Goal: Task Accomplishment & Management: Complete application form

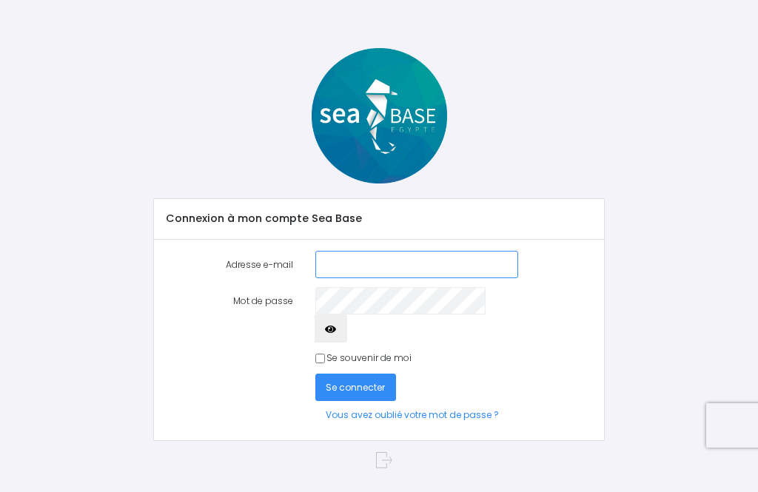
type input "c.tourlo@gmail.com"
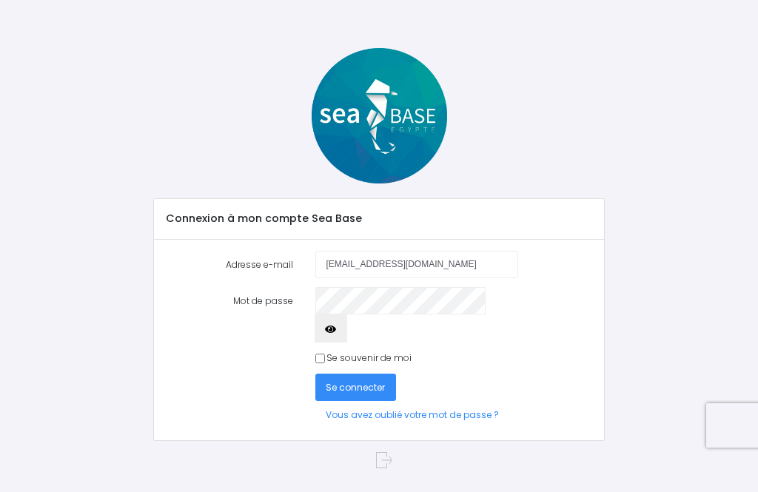
click at [354, 374] on button "Se connecter" at bounding box center [355, 387] width 81 height 27
click at [366, 381] on span "Se connecter" at bounding box center [355, 387] width 59 height 13
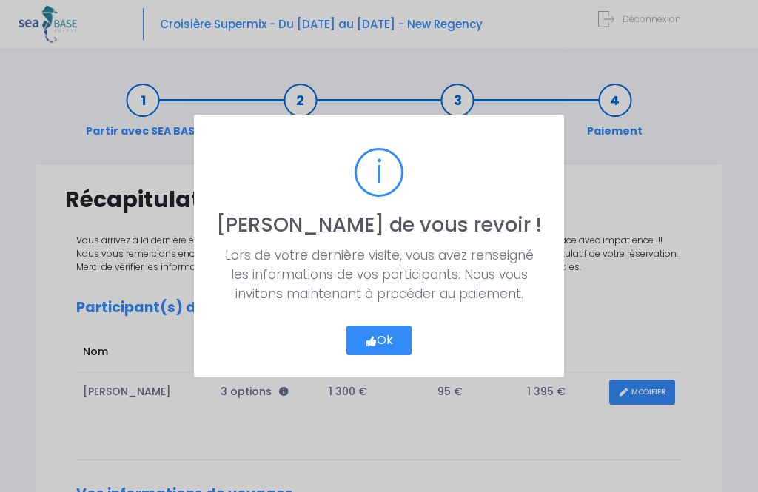
click at [389, 334] on button "Ok" at bounding box center [379, 341] width 66 height 30
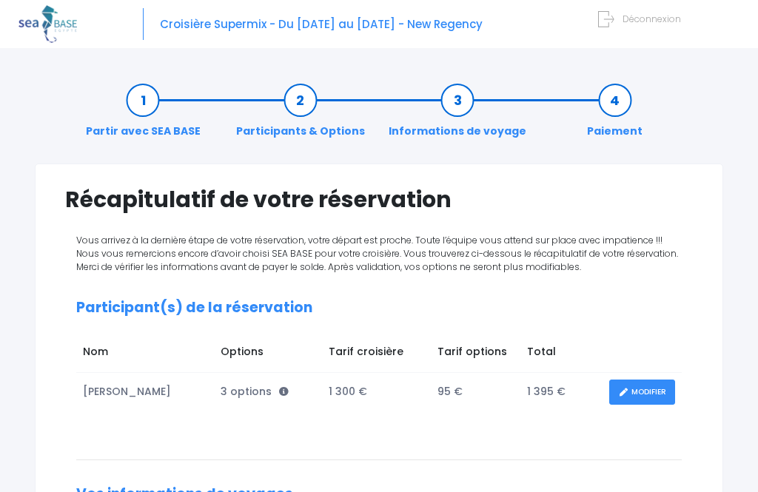
click at [279, 393] on icon at bounding box center [284, 392] width 10 height 10
click at [454, 92] on link "Informations de voyage" at bounding box center [457, 115] width 152 height 47
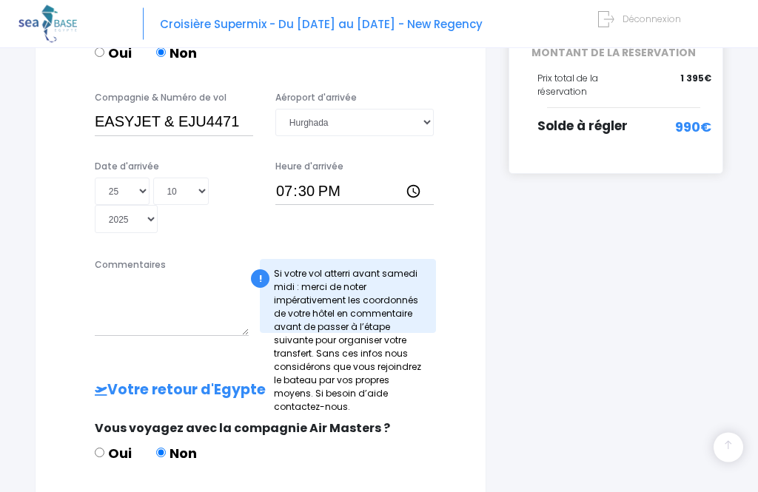
scroll to position [394, 0]
